Goal: Share content: Share content

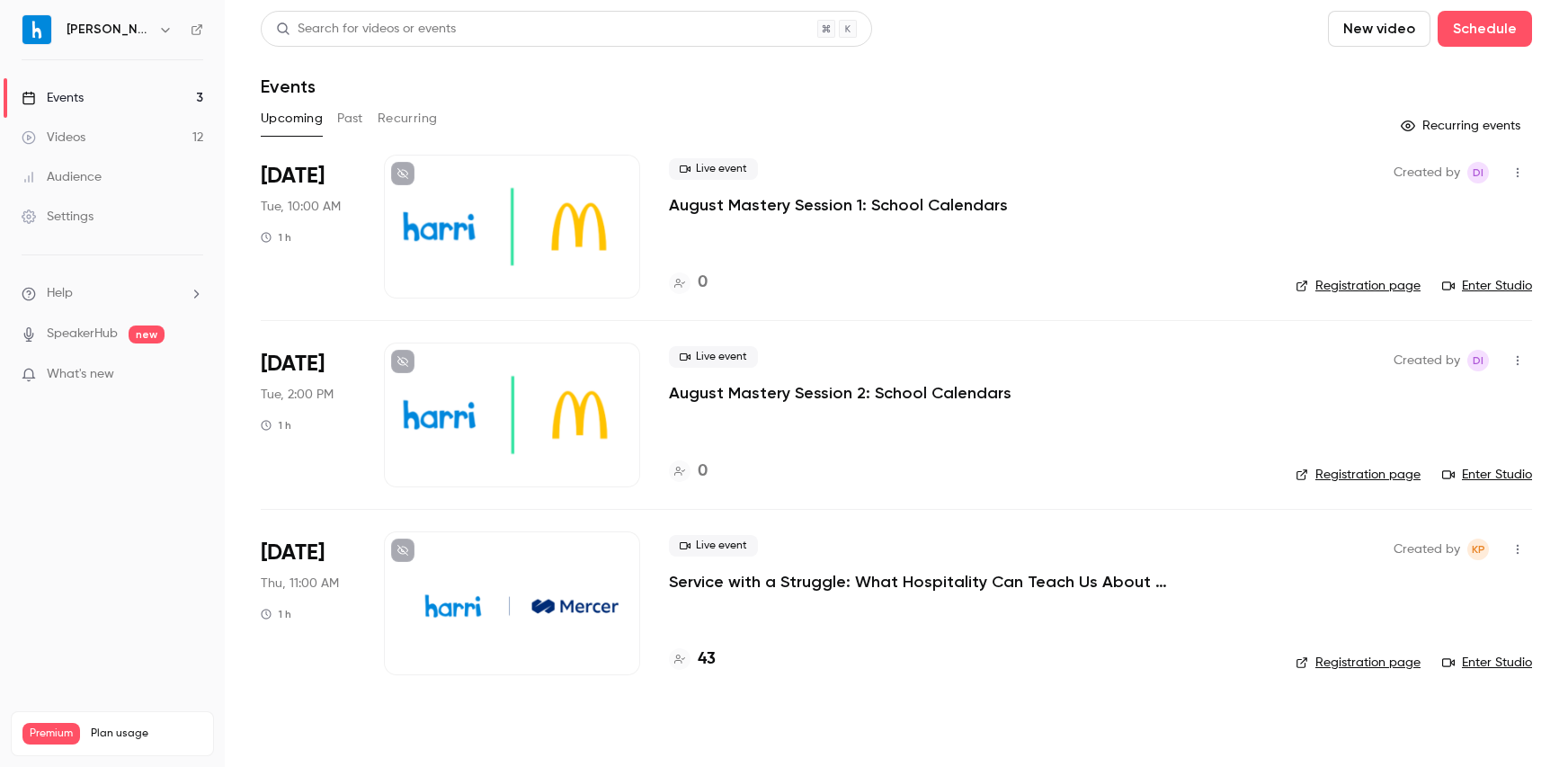
click at [355, 127] on button "Past" at bounding box center [350, 118] width 26 height 28
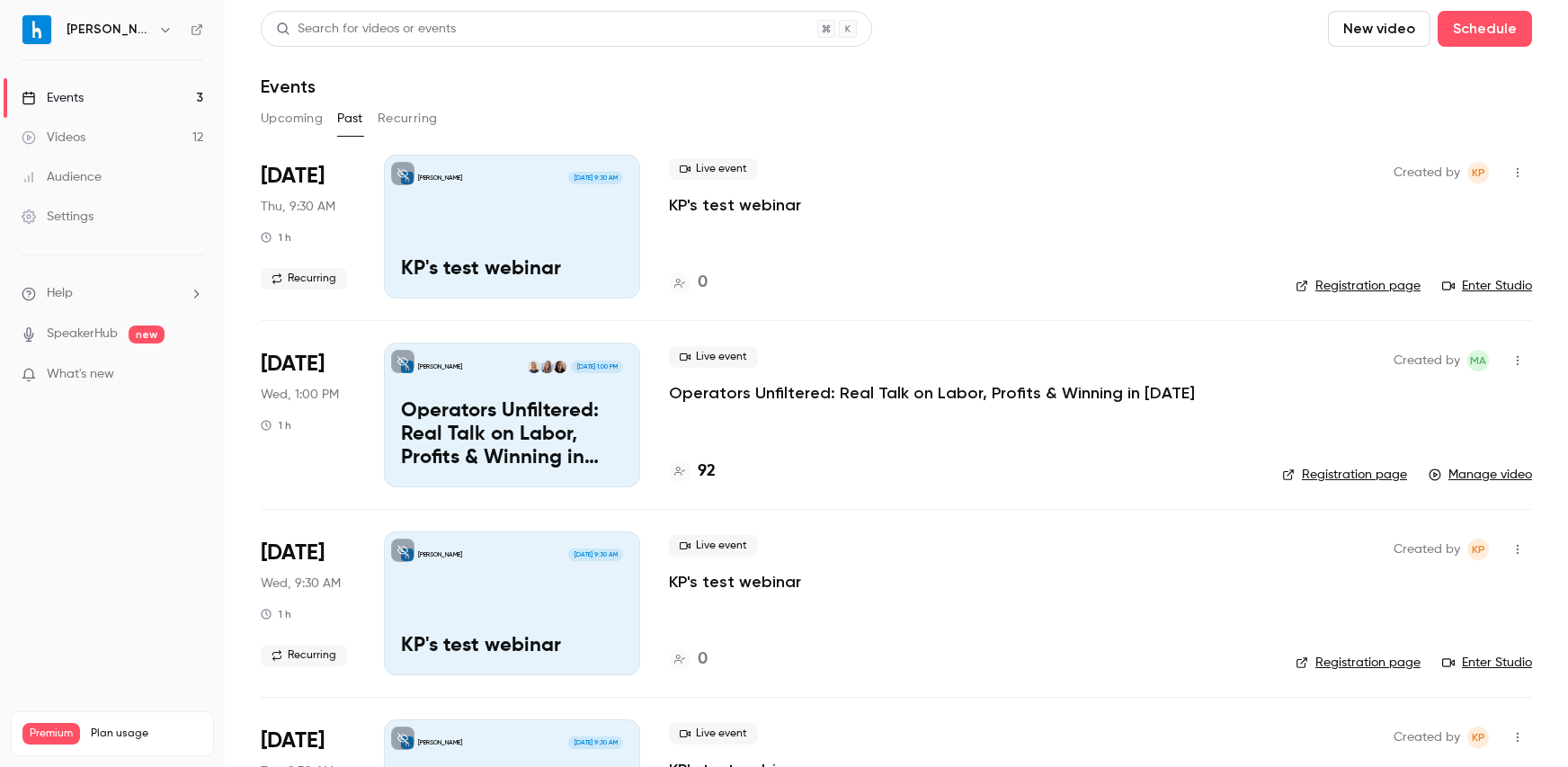
click at [274, 122] on button "Upcoming" at bounding box center [292, 118] width 62 height 28
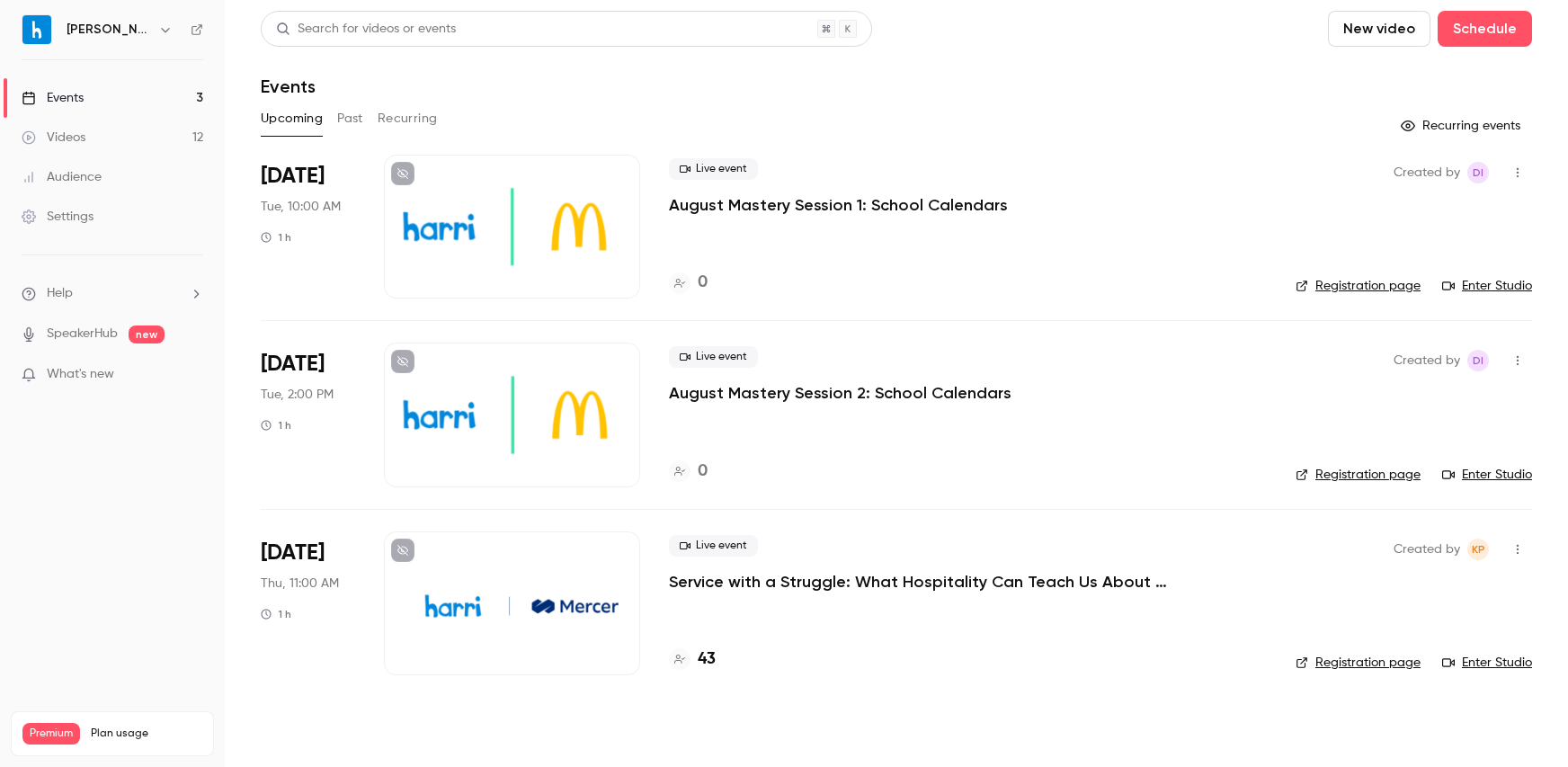
click at [344, 120] on button "Past" at bounding box center [350, 118] width 26 height 28
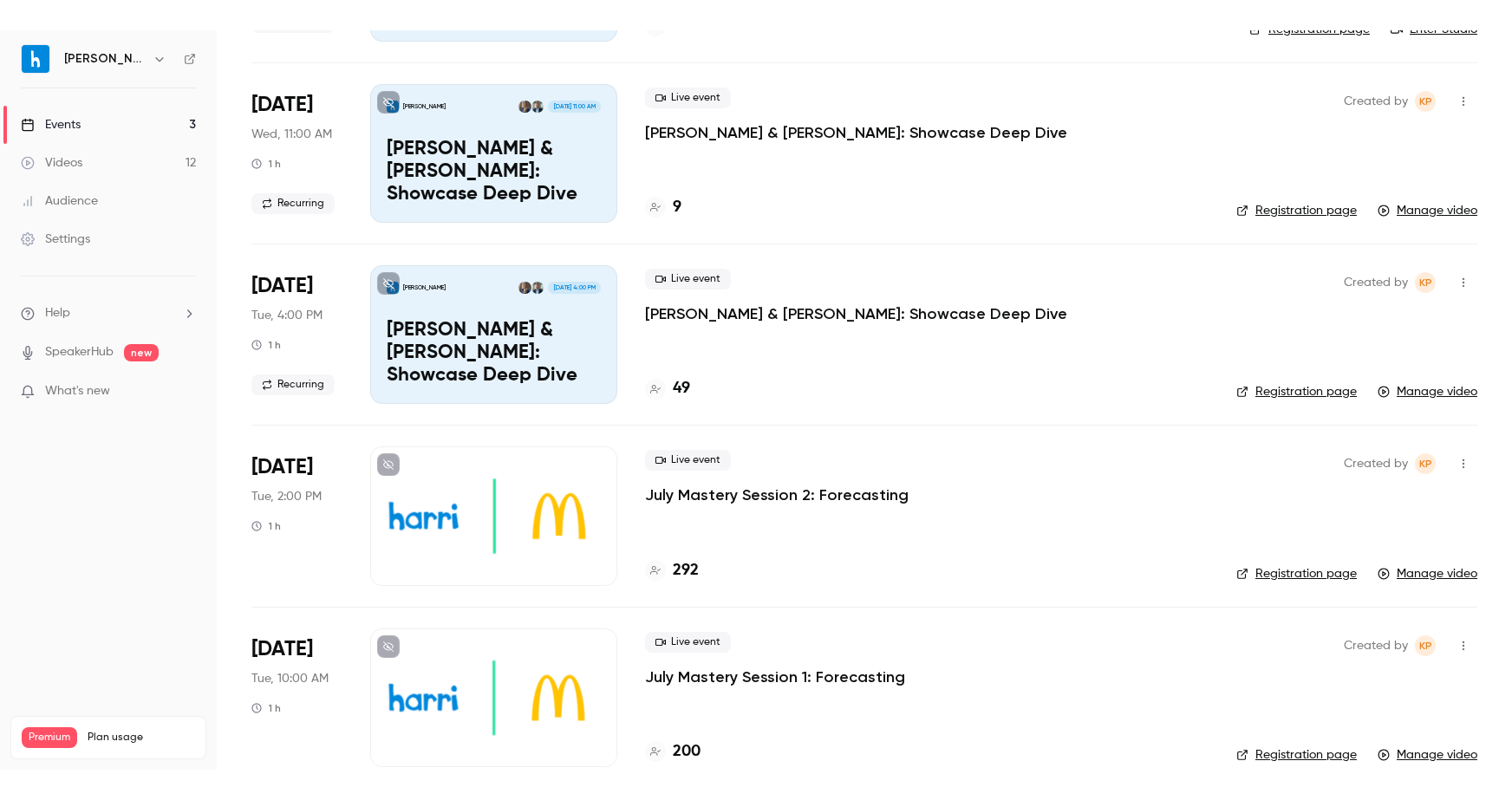
scroll to position [1011, 0]
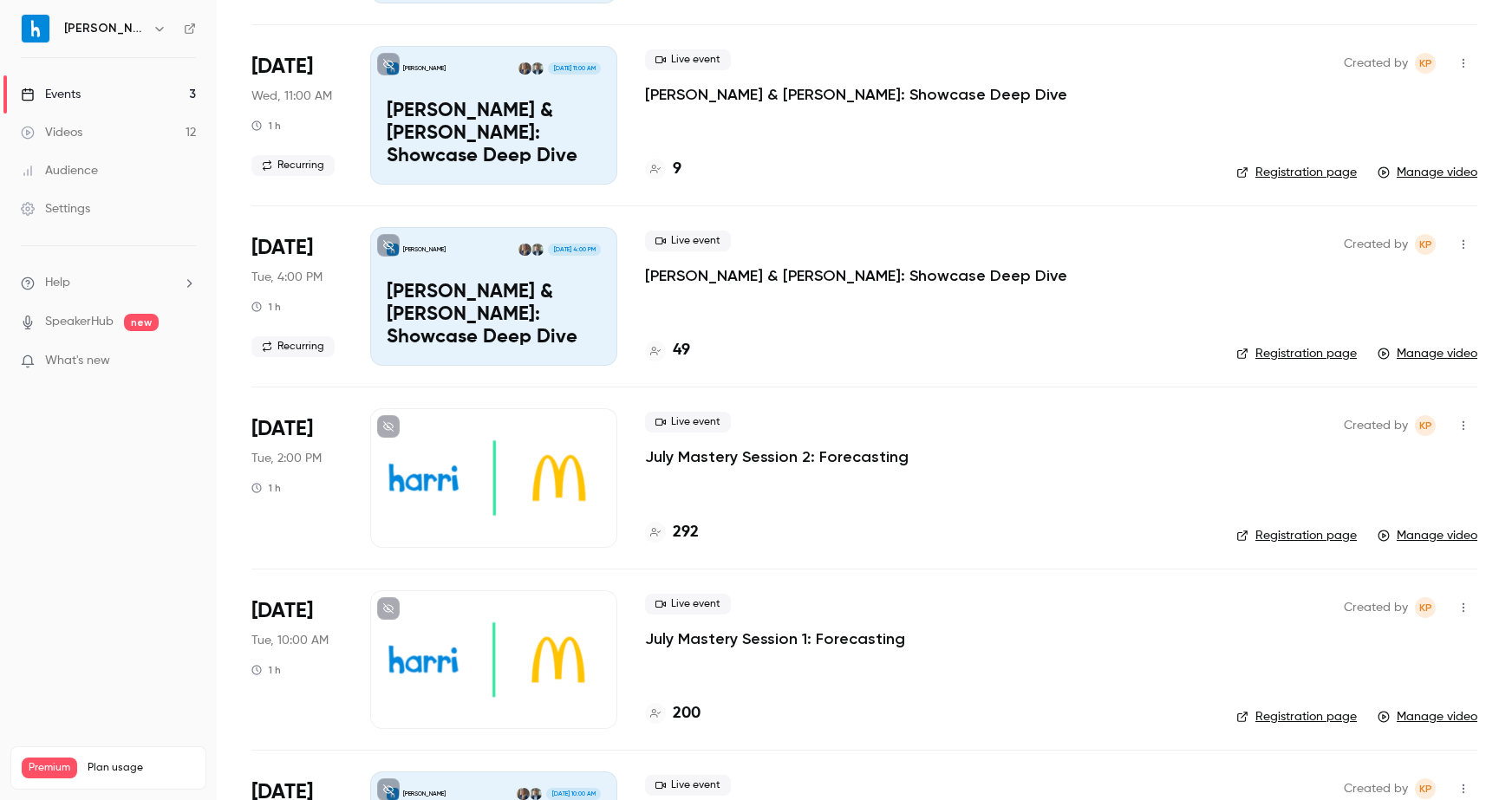
click at [1058, 550] on li "[DATE] Tue, 2:00 PM 1 h Live event July Mastery Session 2: Forecasting 292 Crea…" at bounding box center [865, 478] width 1226 height 182
click at [1459, 425] on button "button" at bounding box center [1462, 425] width 27 height 27
click at [1167, 477] on div at bounding box center [756, 400] width 1512 height 800
click at [1456, 428] on icon "button" at bounding box center [1463, 426] width 14 height 12
click at [1324, 469] on div "Share" at bounding box center [1384, 470] width 132 height 18
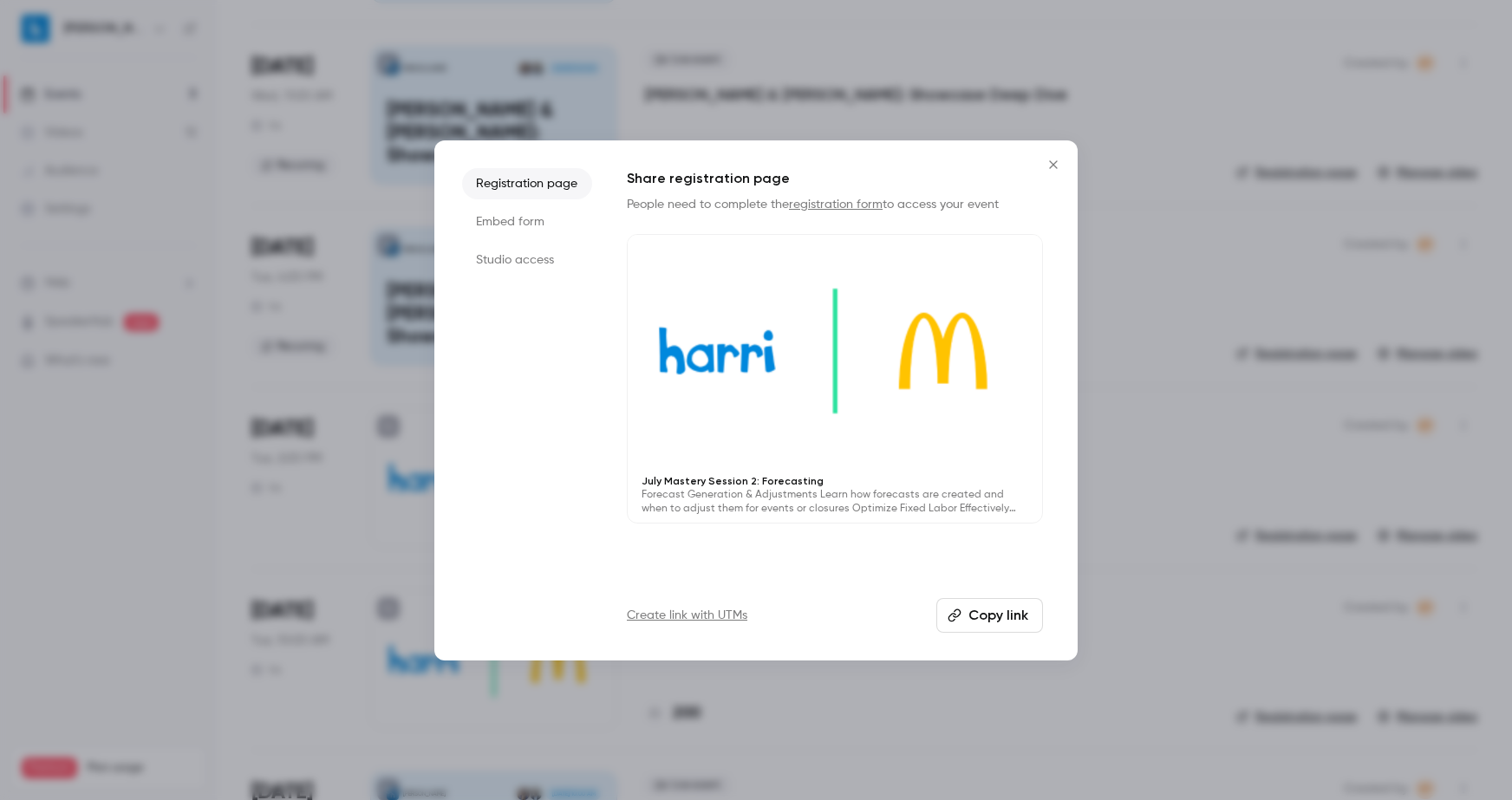
click at [699, 616] on link "Create link with UTMs" at bounding box center [687, 616] width 120 height 18
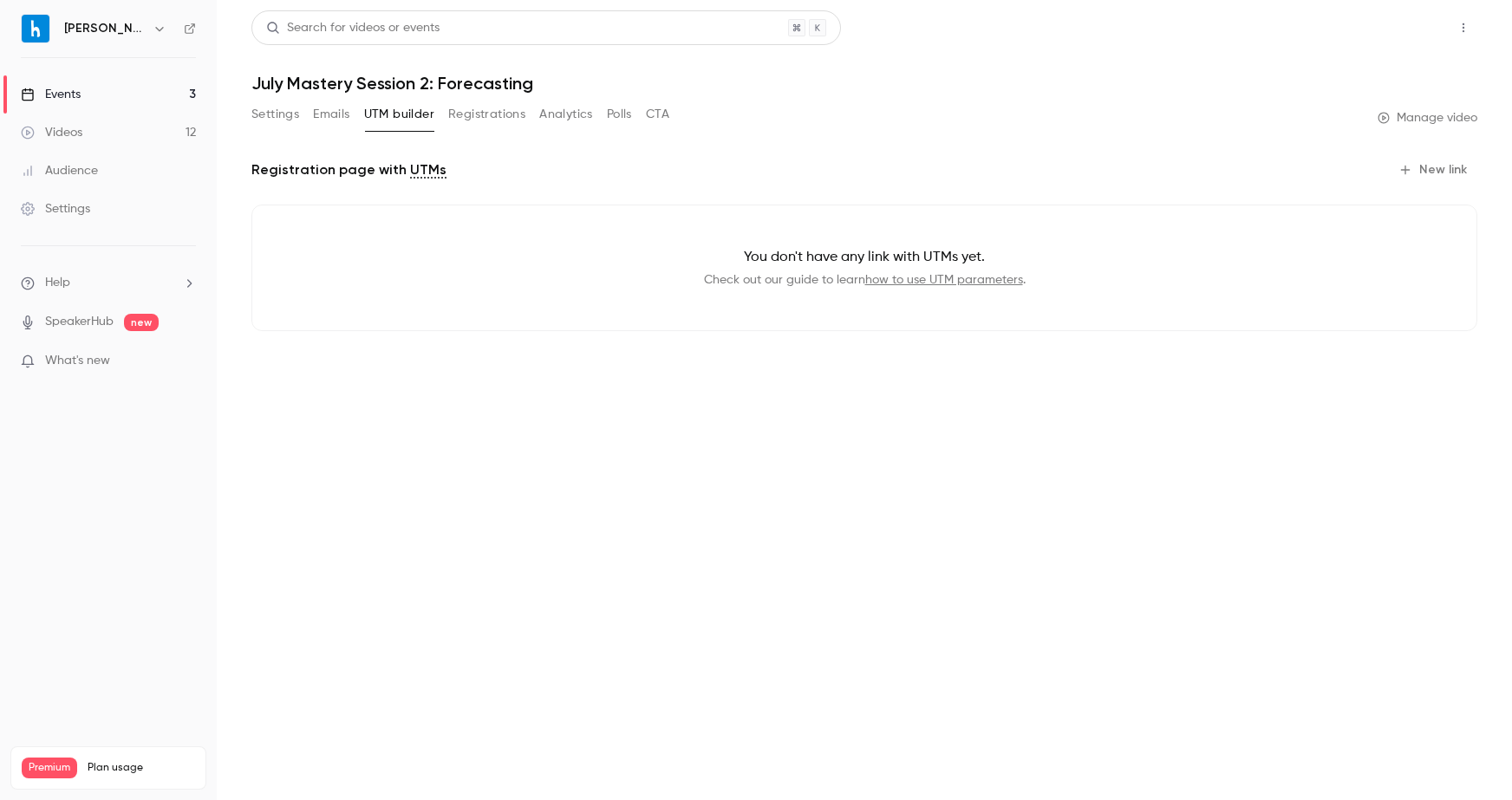
click at [1395, 27] on button "Share" at bounding box center [1400, 27] width 68 height 35
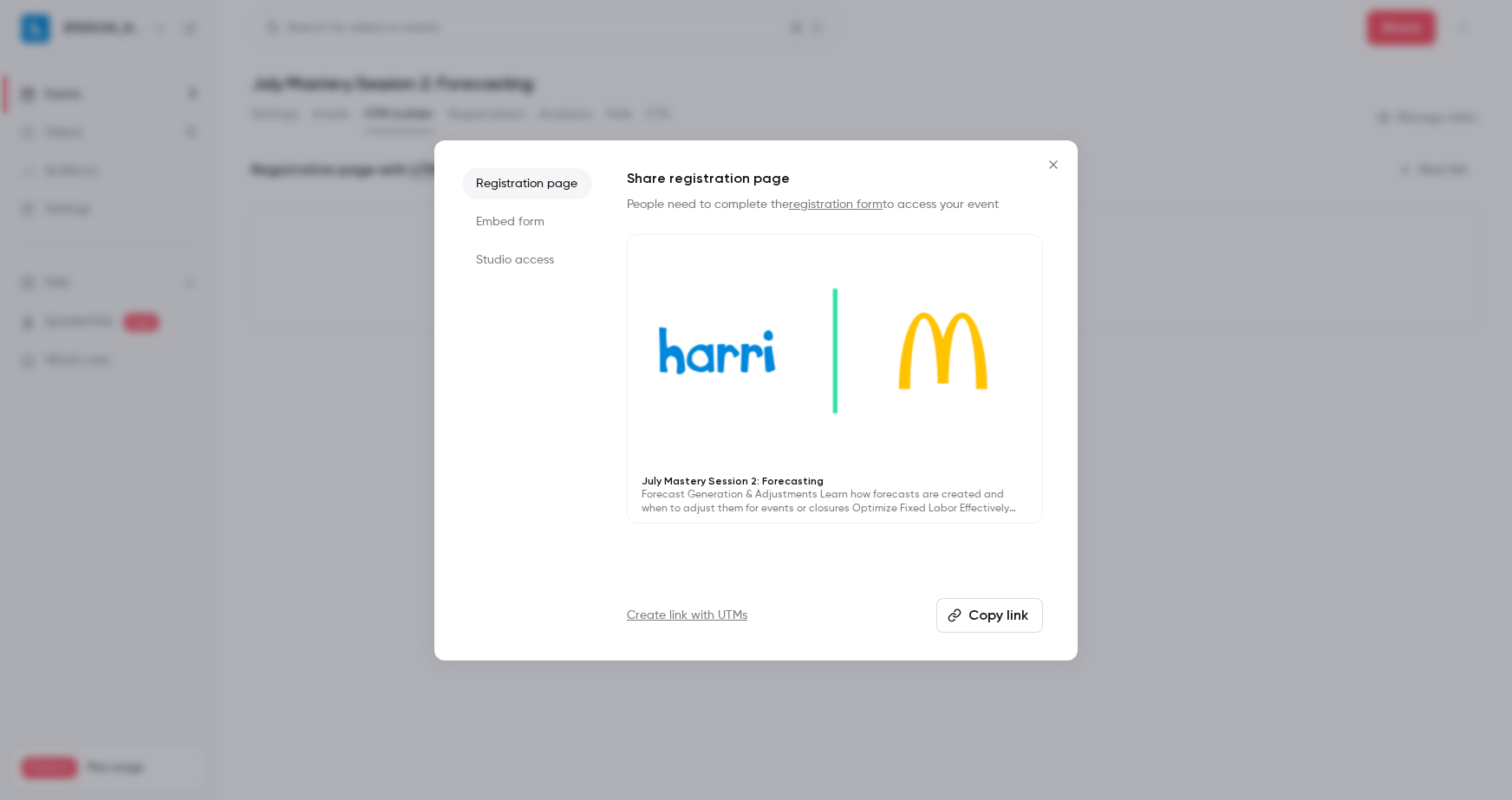
click at [1055, 165] on icon "Close" at bounding box center [1052, 165] width 20 height 14
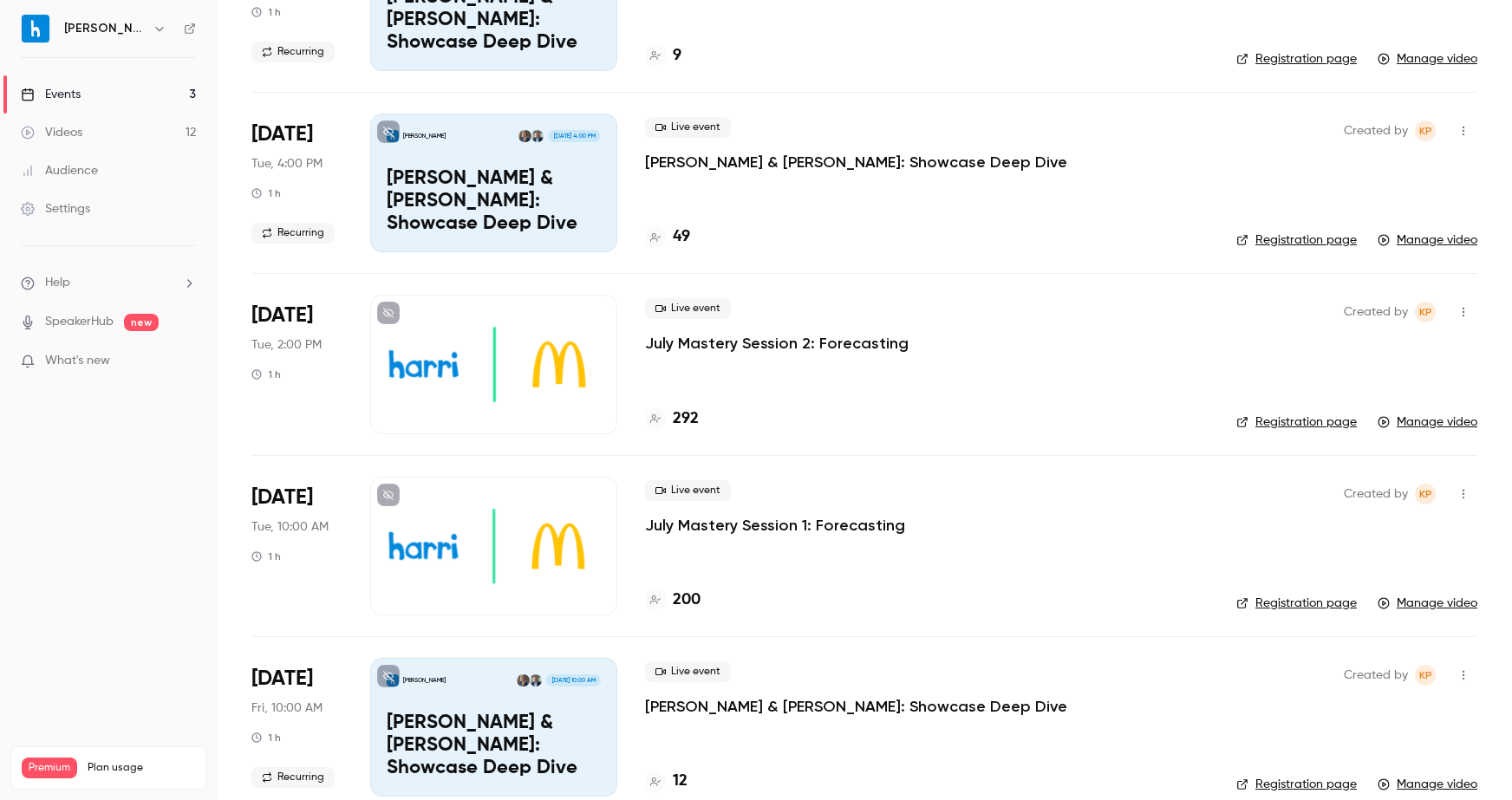
scroll to position [1198, 0]
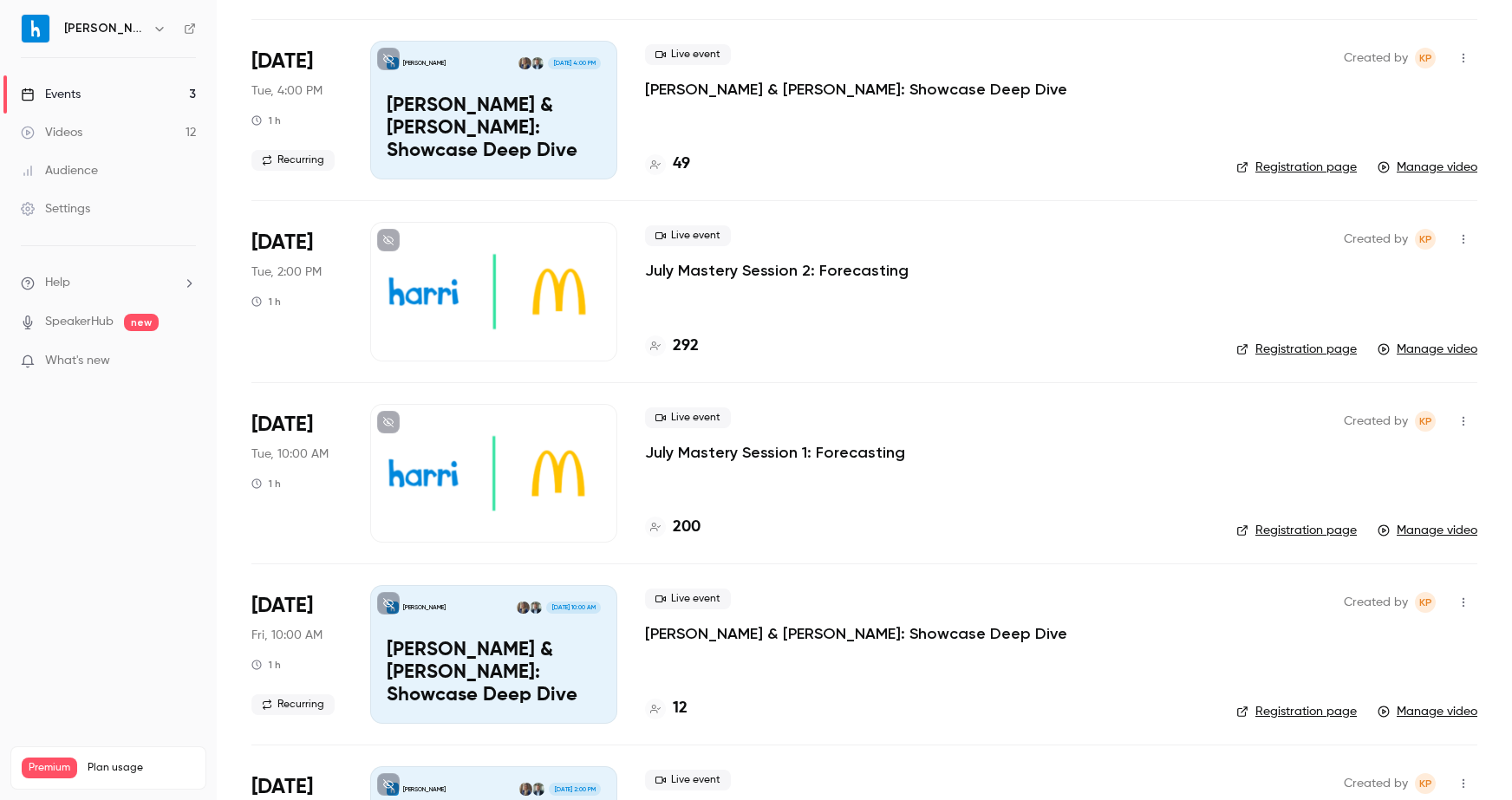
click at [474, 288] on div at bounding box center [493, 291] width 247 height 139
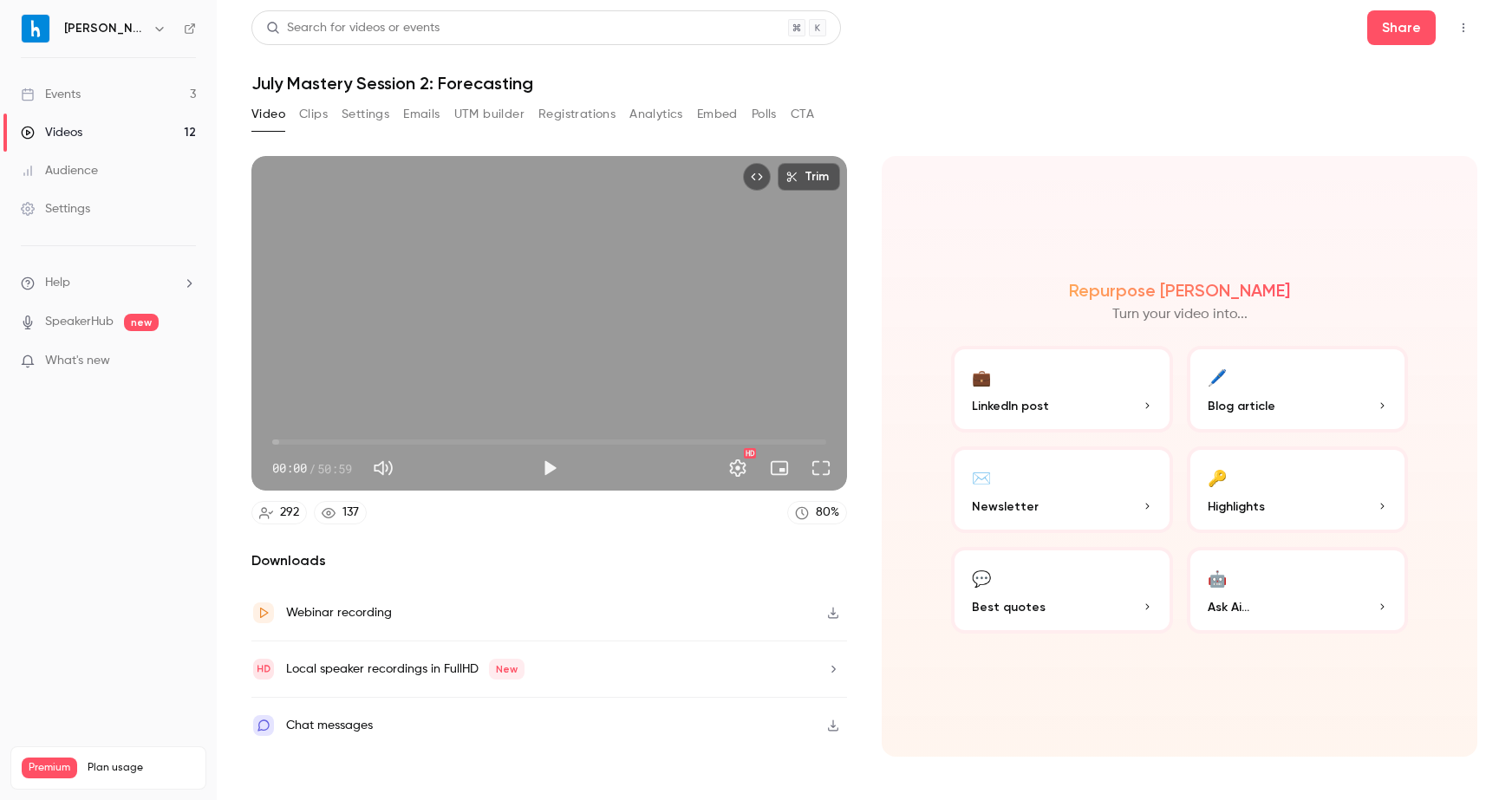
click at [318, 115] on button "Clips" at bounding box center [314, 114] width 28 height 27
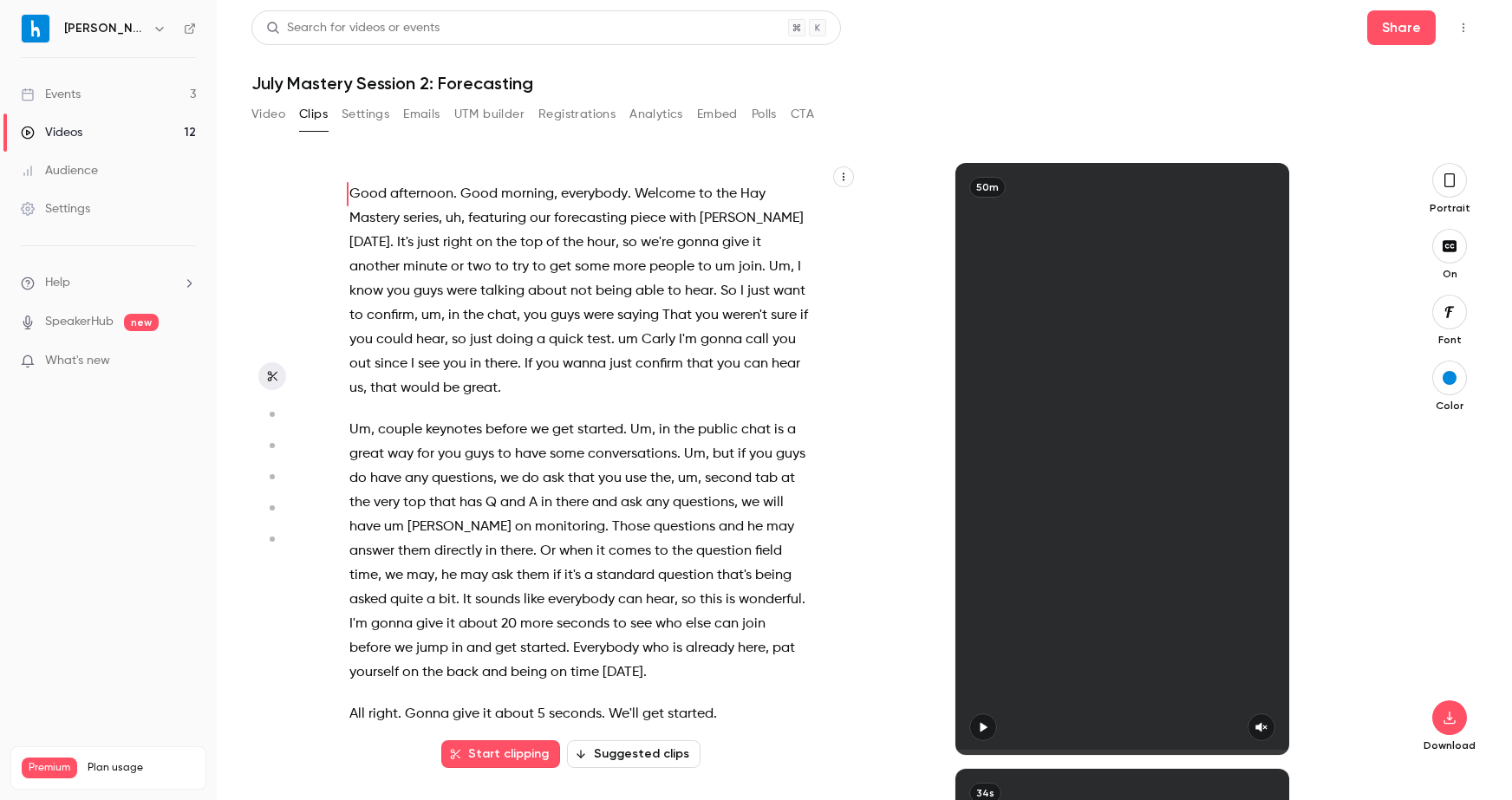
click at [382, 116] on button "Settings" at bounding box center [366, 114] width 48 height 27
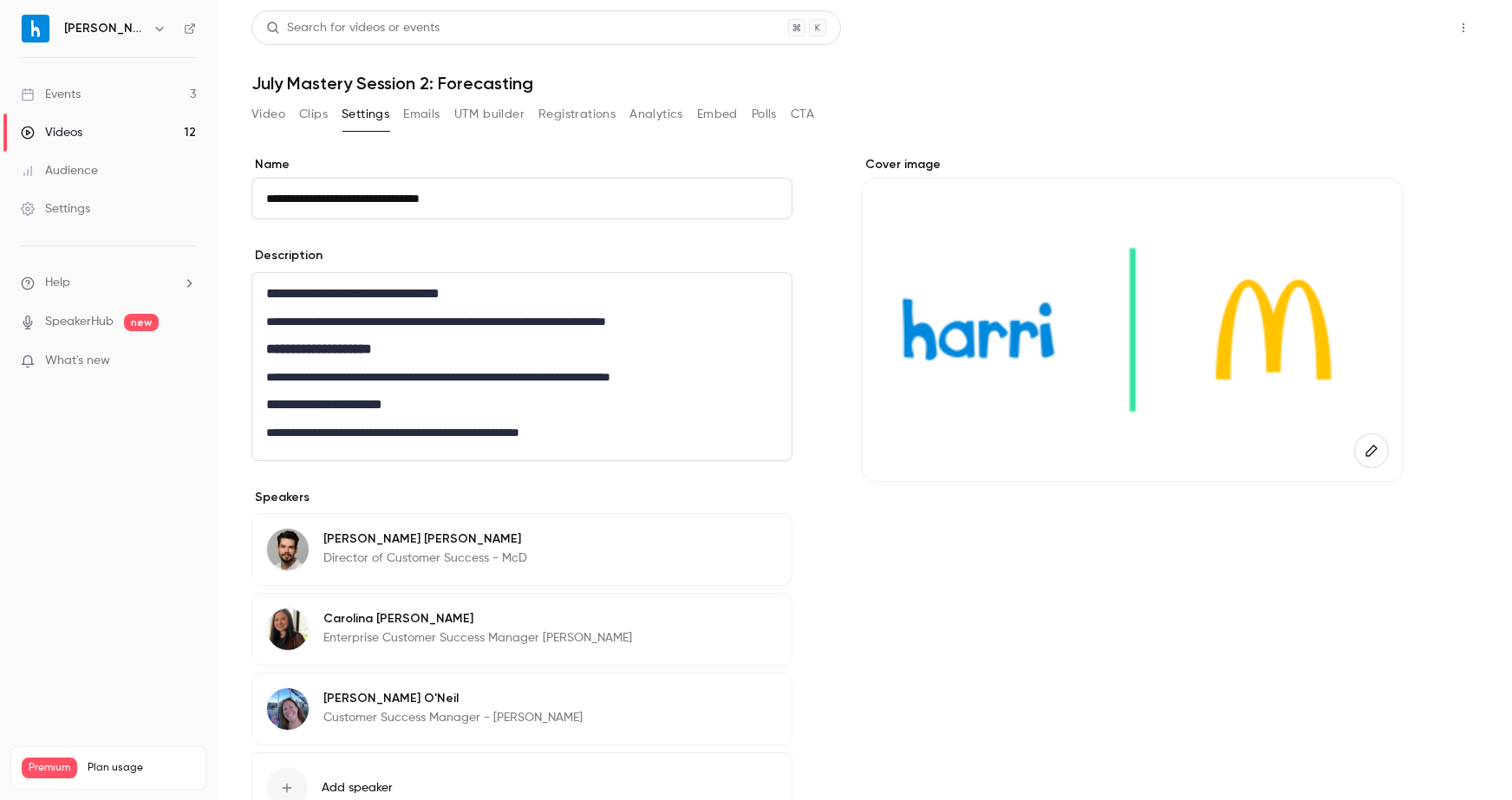
click at [1420, 19] on button "Share" at bounding box center [1400, 27] width 68 height 35
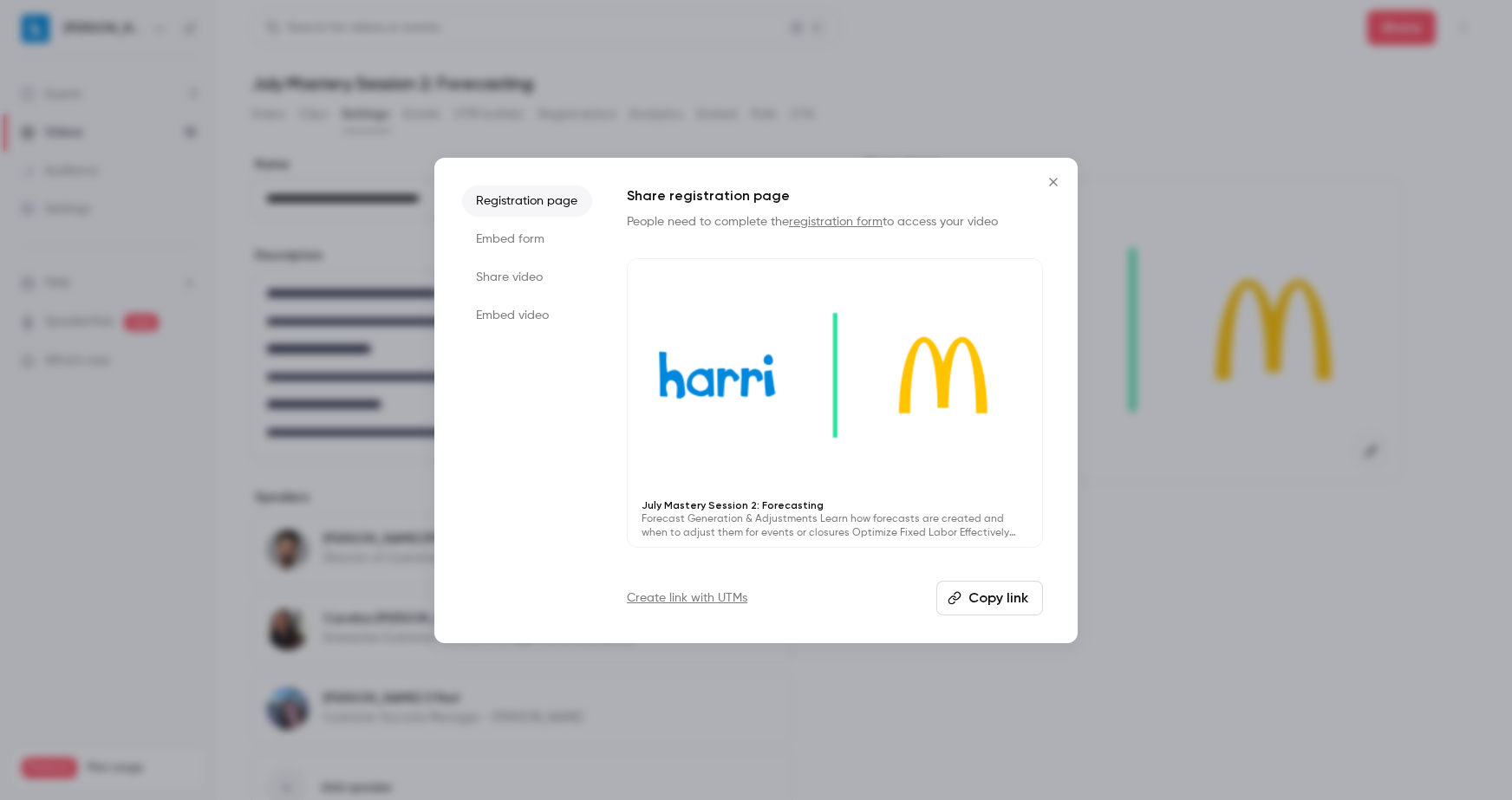
click at [515, 270] on li "Share video" at bounding box center [527, 277] width 130 height 31
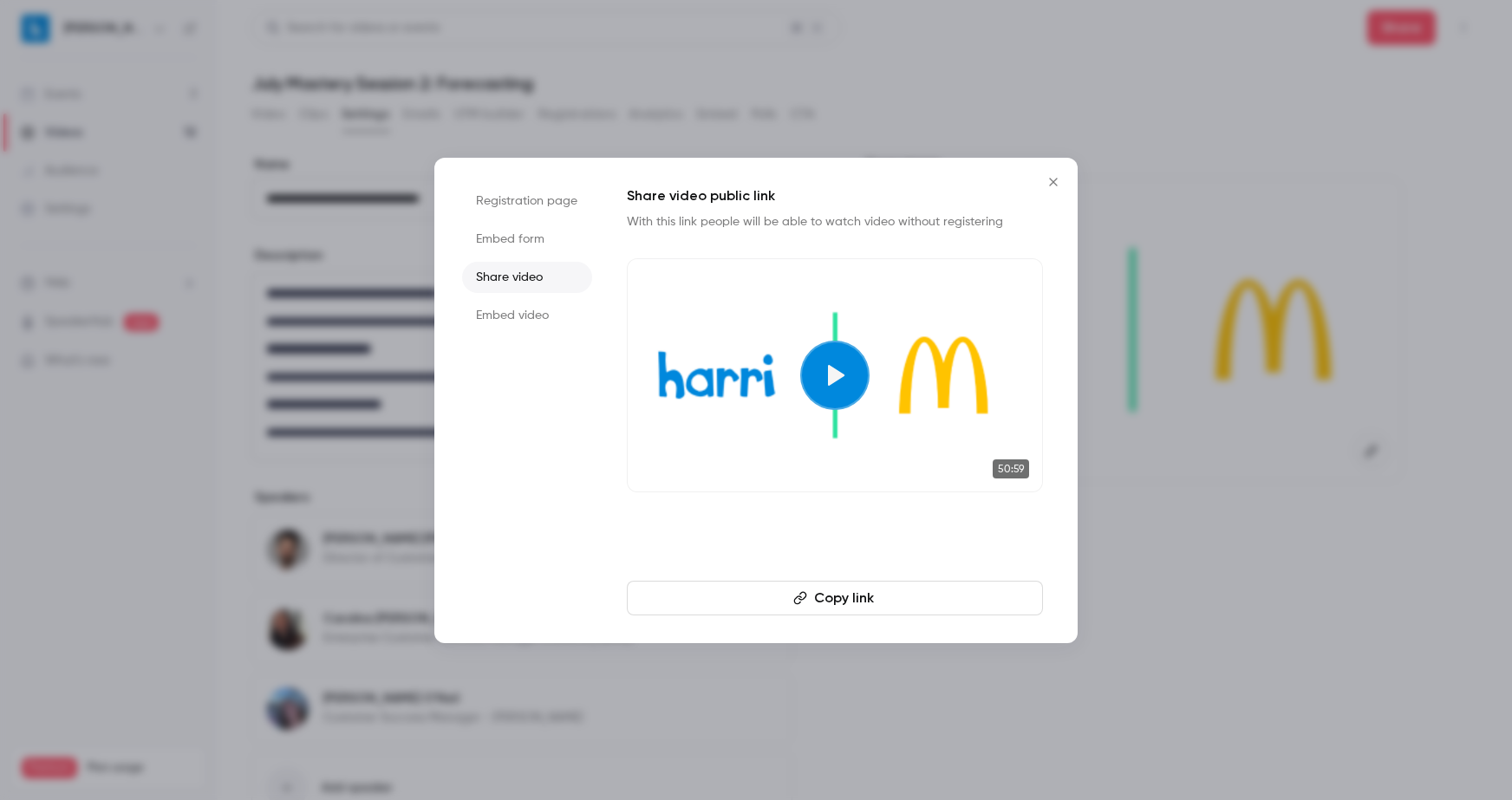
click at [841, 603] on button "Copy link" at bounding box center [835, 598] width 416 height 35
click at [1054, 180] on icon "Close" at bounding box center [1052, 182] width 8 height 8
